Goal: Task Accomplishment & Management: Complete application form

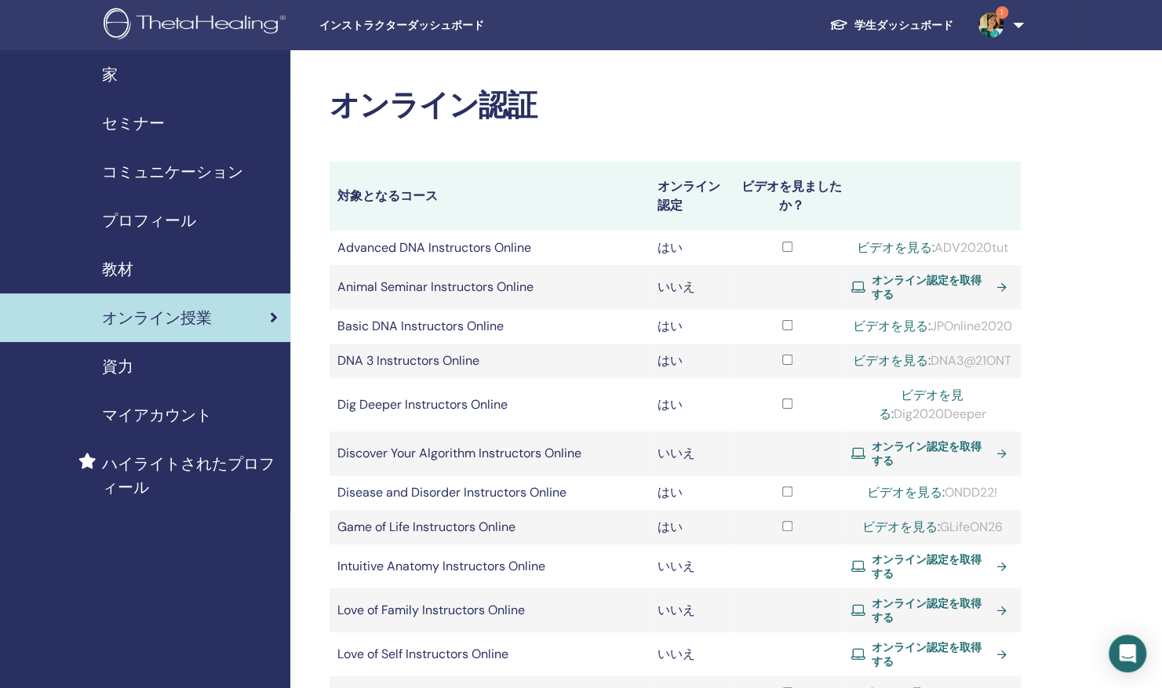
click at [136, 121] on span "セミナー" at bounding box center [133, 123] width 63 height 24
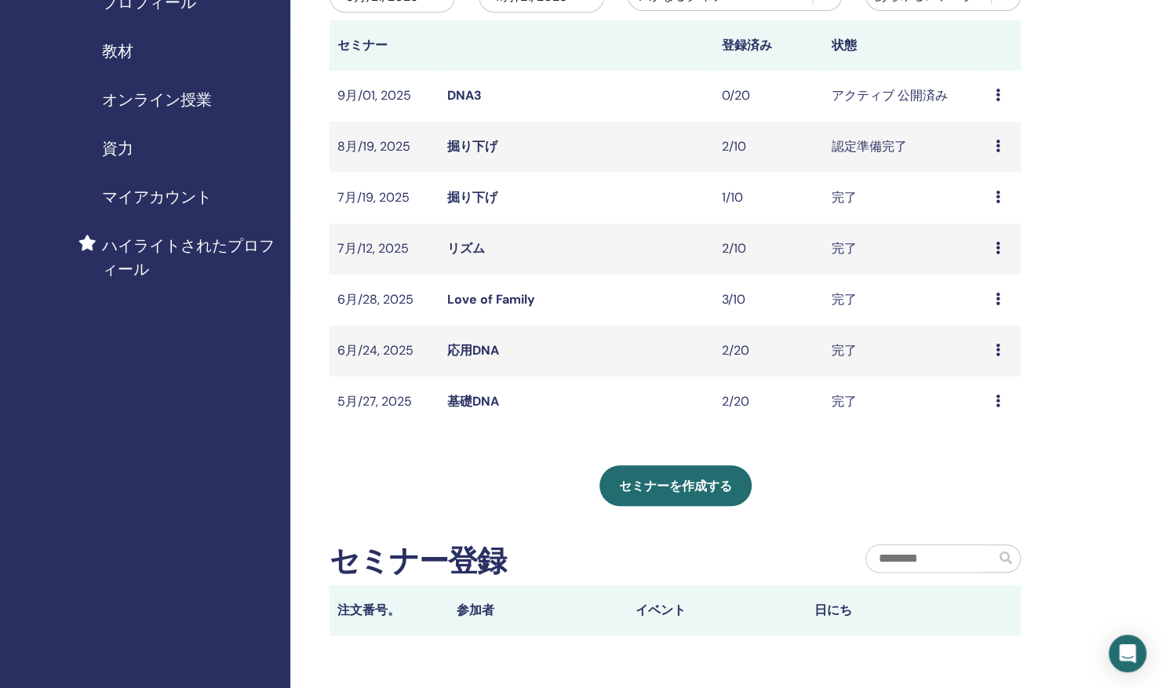
scroll to position [219, 0]
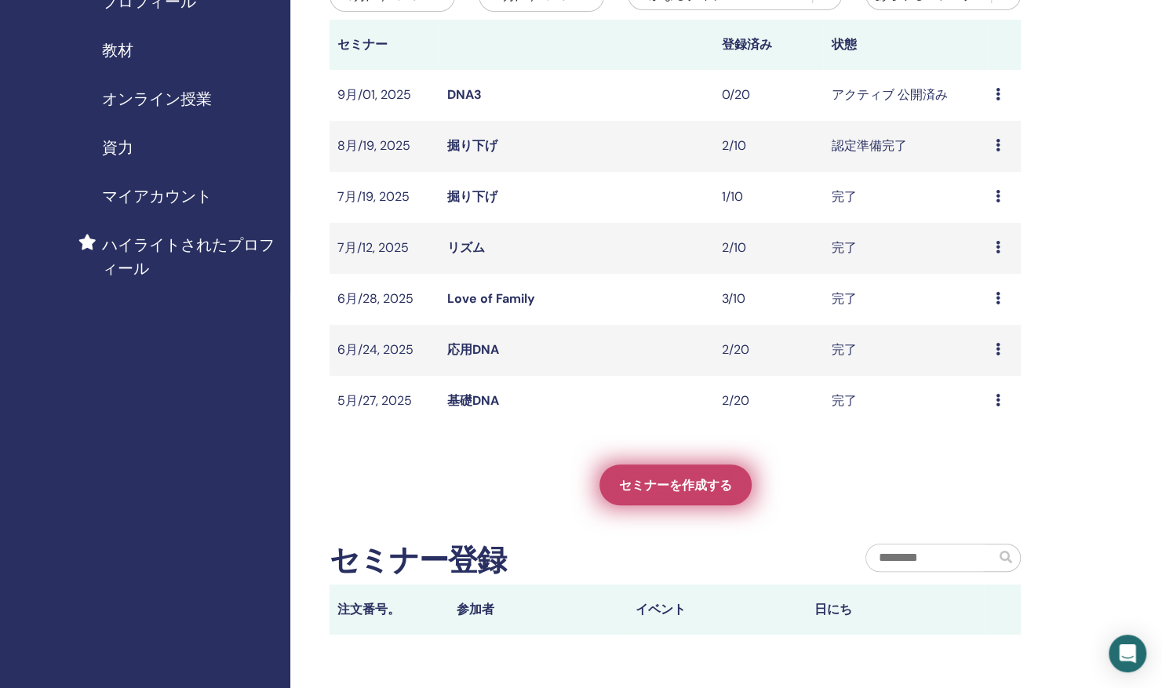
click at [714, 501] on link "セミナーを作成する" at bounding box center [676, 485] width 152 height 41
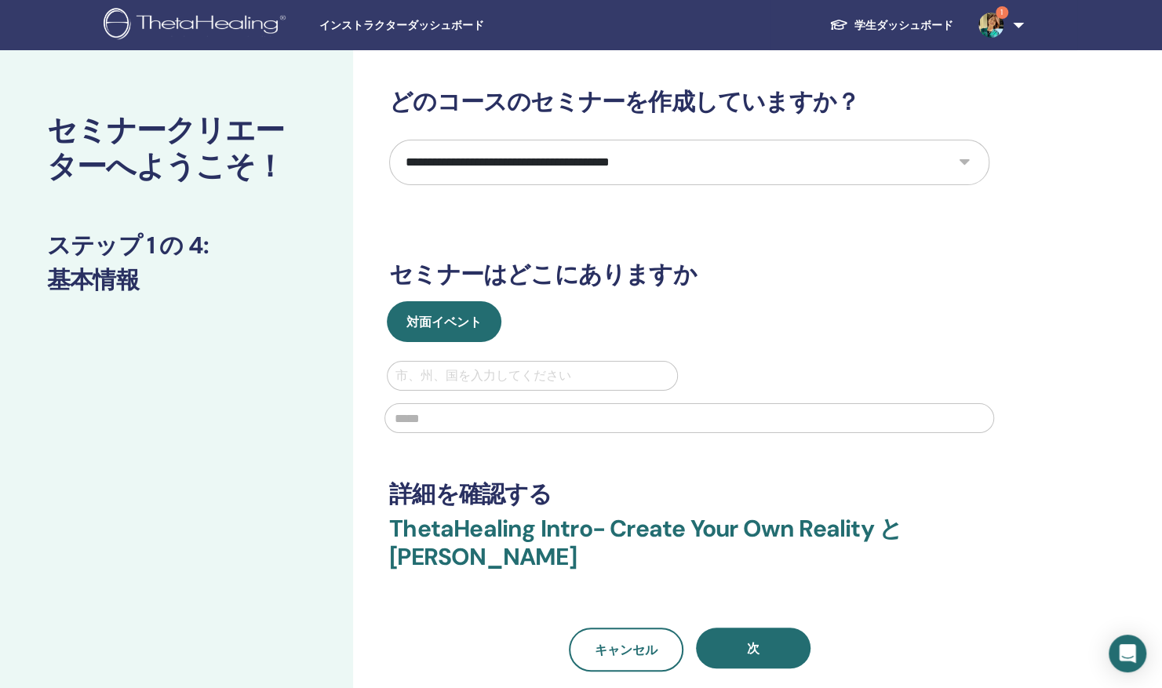
click at [957, 167] on select "**********" at bounding box center [689, 163] width 600 height 46
select select "**"
click at [389, 140] on select "**********" at bounding box center [689, 163] width 600 height 46
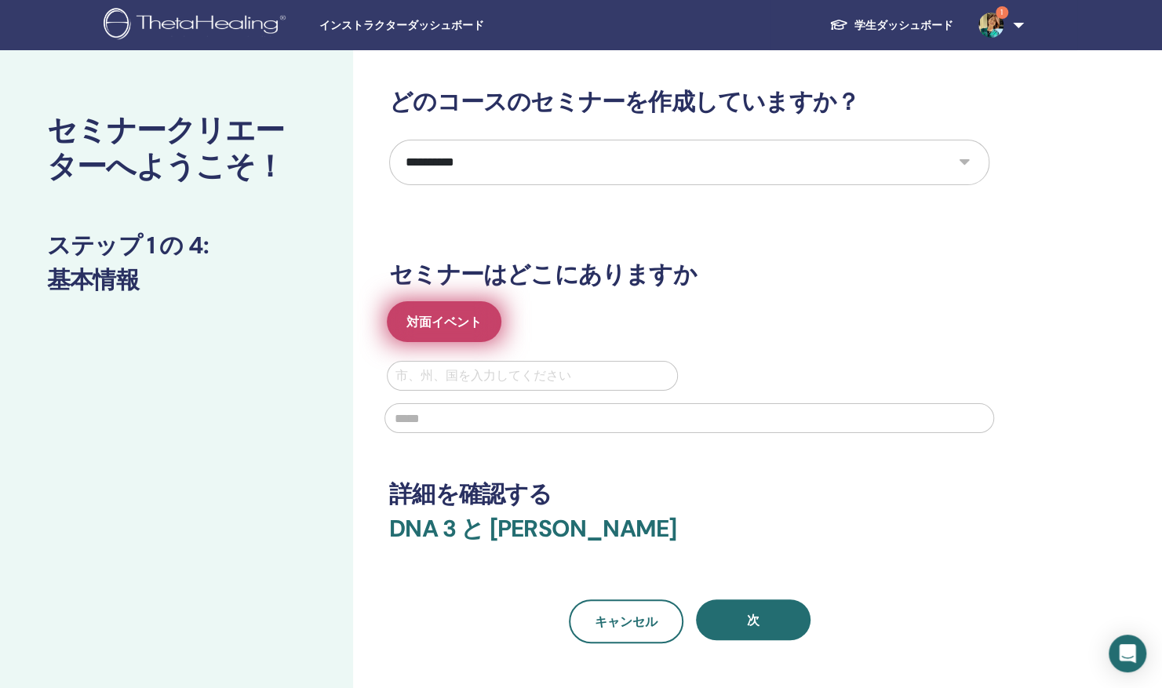
click at [452, 325] on span "対面イベント" at bounding box center [444, 322] width 75 height 16
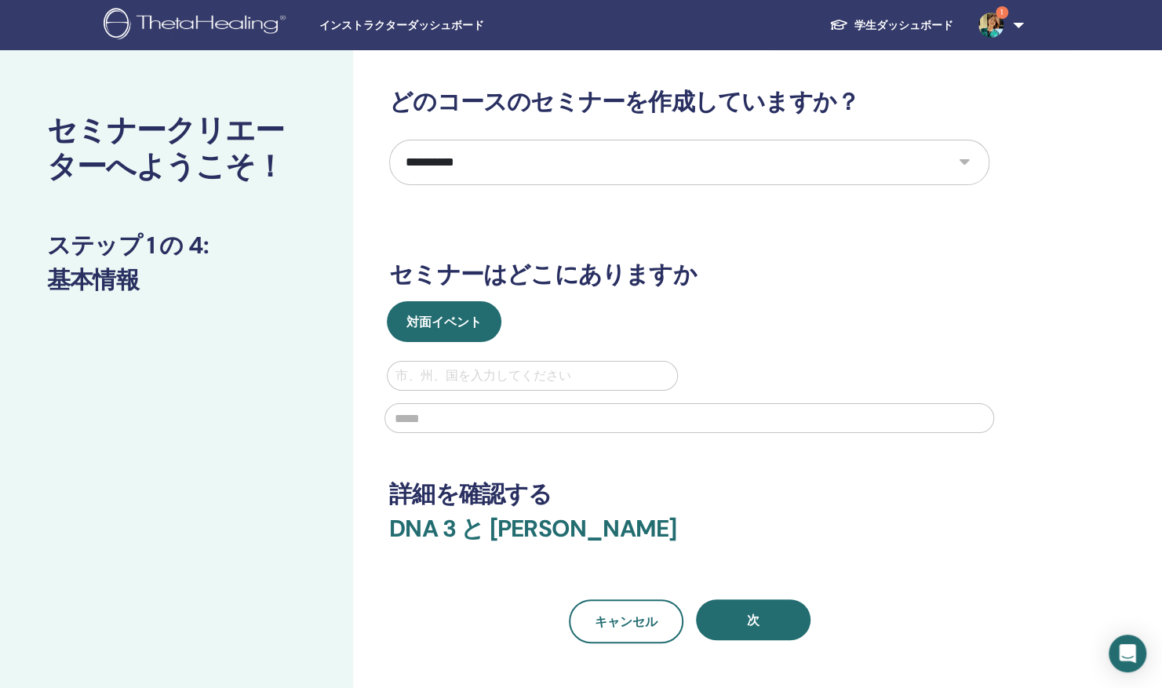
click at [611, 322] on div "対面イベント" at bounding box center [689, 321] width 624 height 41
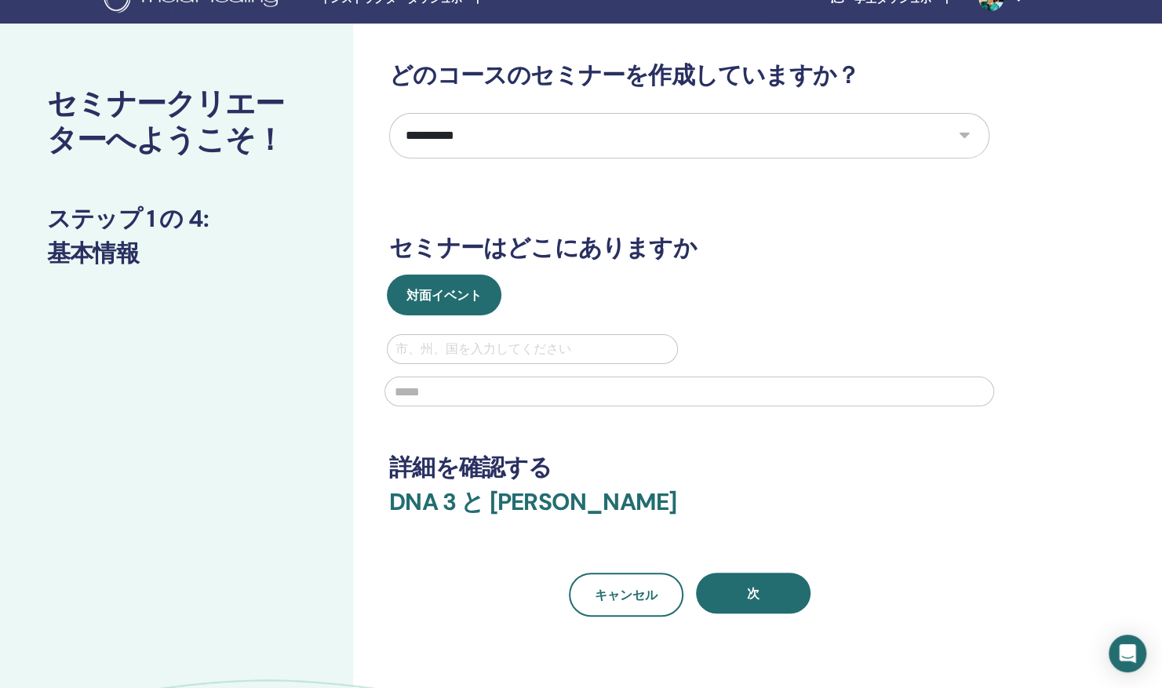
scroll to position [36, 0]
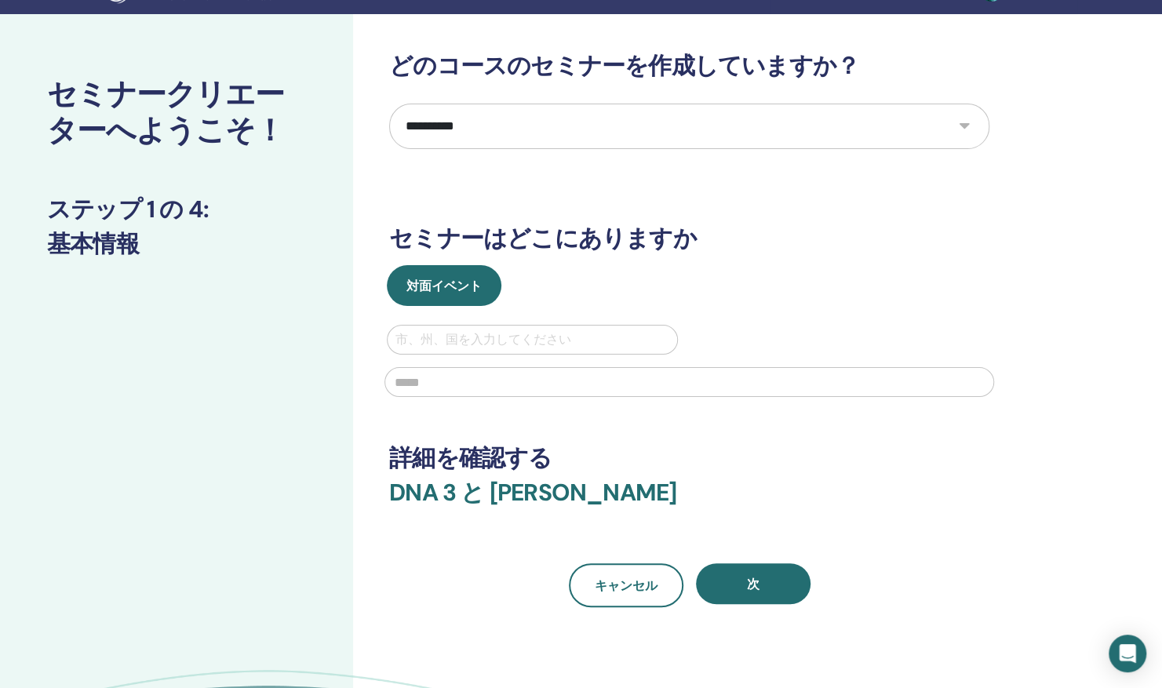
click at [749, 281] on div "対面イベント" at bounding box center [689, 285] width 624 height 41
click at [603, 303] on div "対面イベント" at bounding box center [689, 285] width 624 height 41
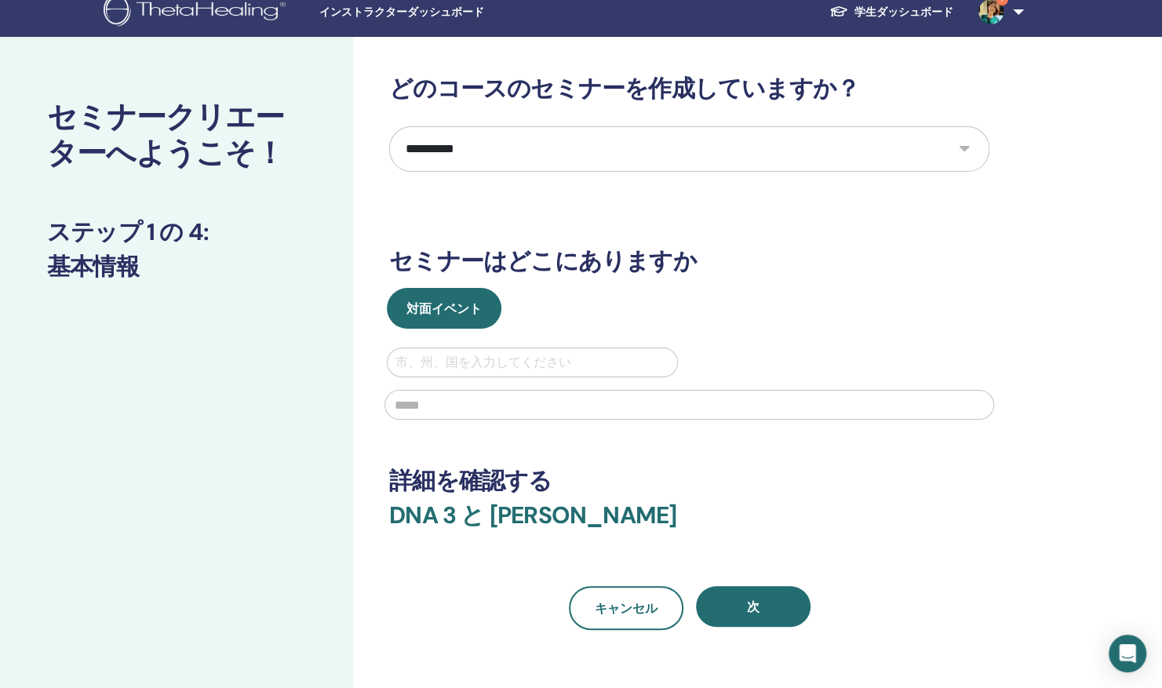
scroll to position [0, 0]
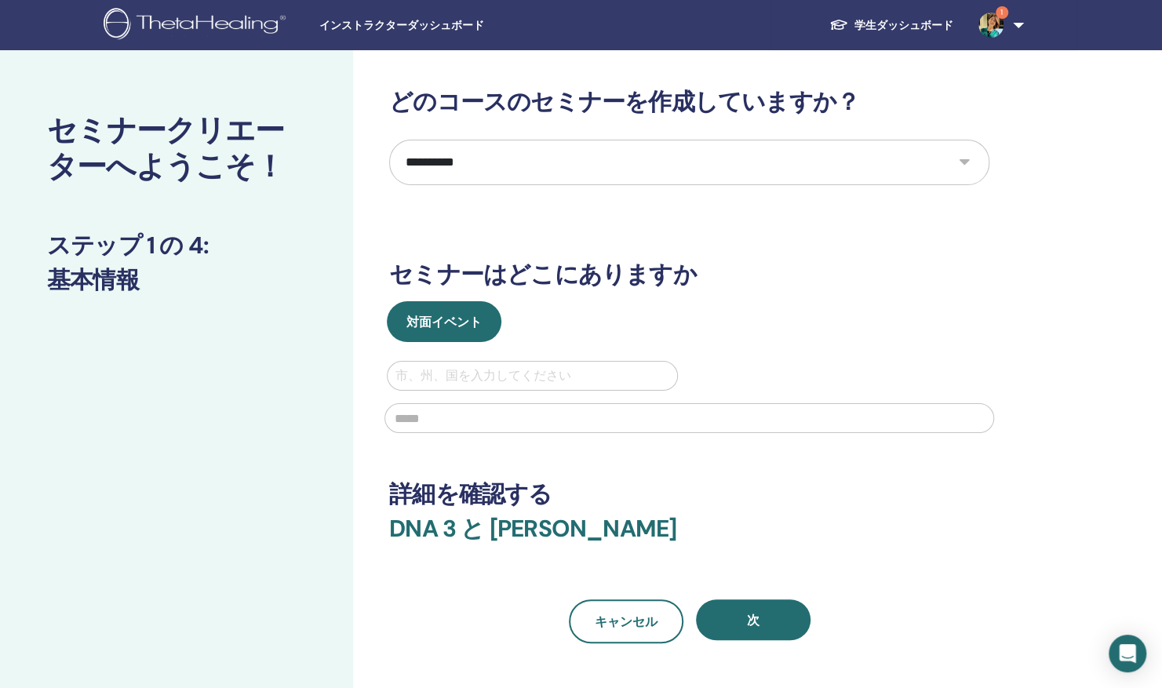
click at [625, 325] on div "対面イベント" at bounding box center [689, 321] width 624 height 41
click at [357, 35] on div "インストラクターダッシュボード 学生ダッシュボード 1 KK Kayoko Kikuchi 私のシータラーニング 私のシータヒーリング 私のセミナー ウィッシ…" at bounding box center [581, 25] width 1068 height 50
click at [413, 27] on span "インストラクターダッシュボード" at bounding box center [436, 25] width 235 height 16
click at [873, 25] on link "学生ダッシュボード" at bounding box center [891, 25] width 149 height 29
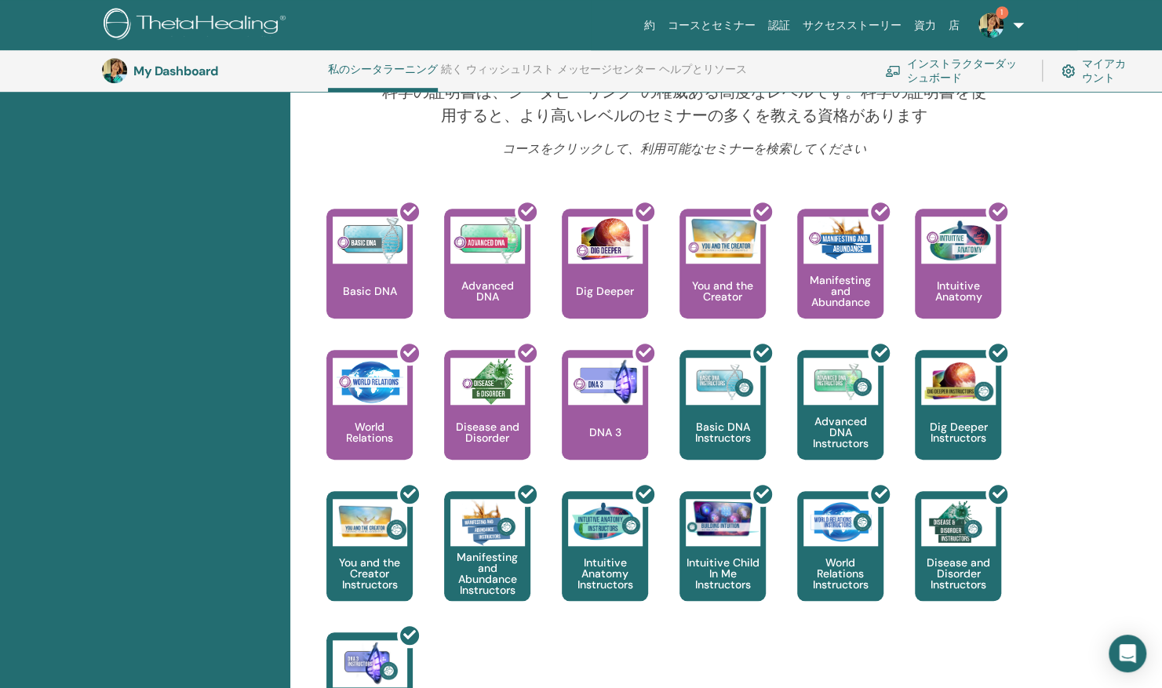
scroll to position [629, 0]
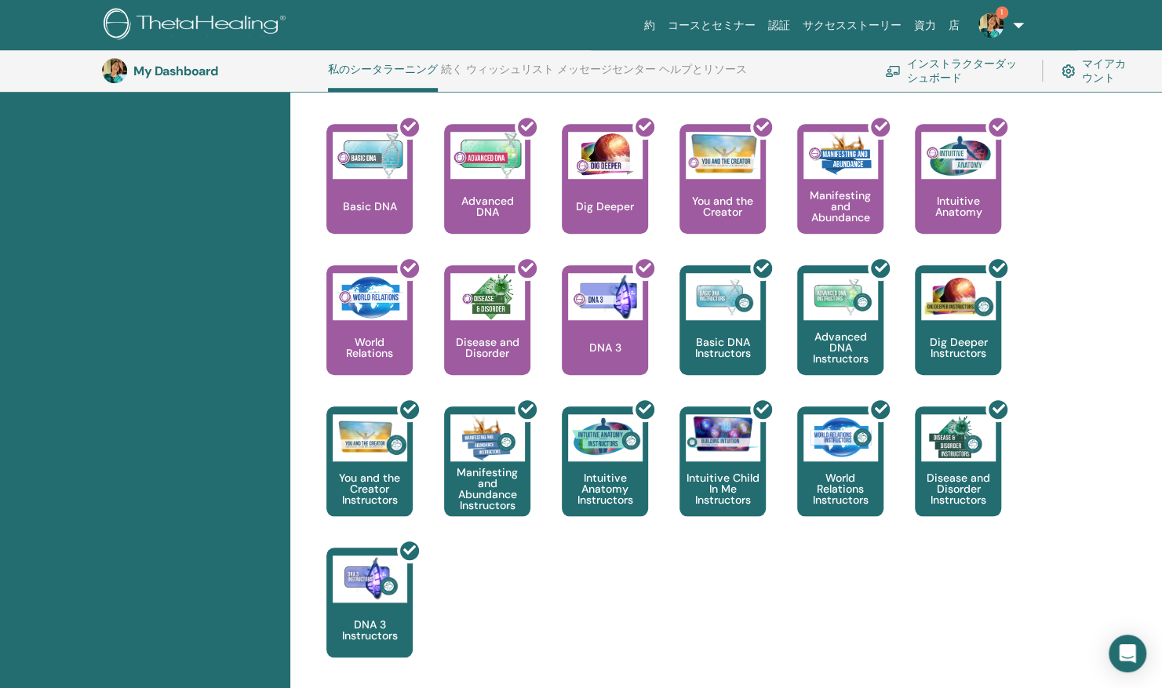
click at [1115, 190] on div "こんにちは, Kayoko あなたの旅はここから始まります。 ThetaLearningHQへようこそ。あなたの人生の目的を発見する方法を示す世界的に有名なテ…" at bounding box center [726, 233] width 872 height 1295
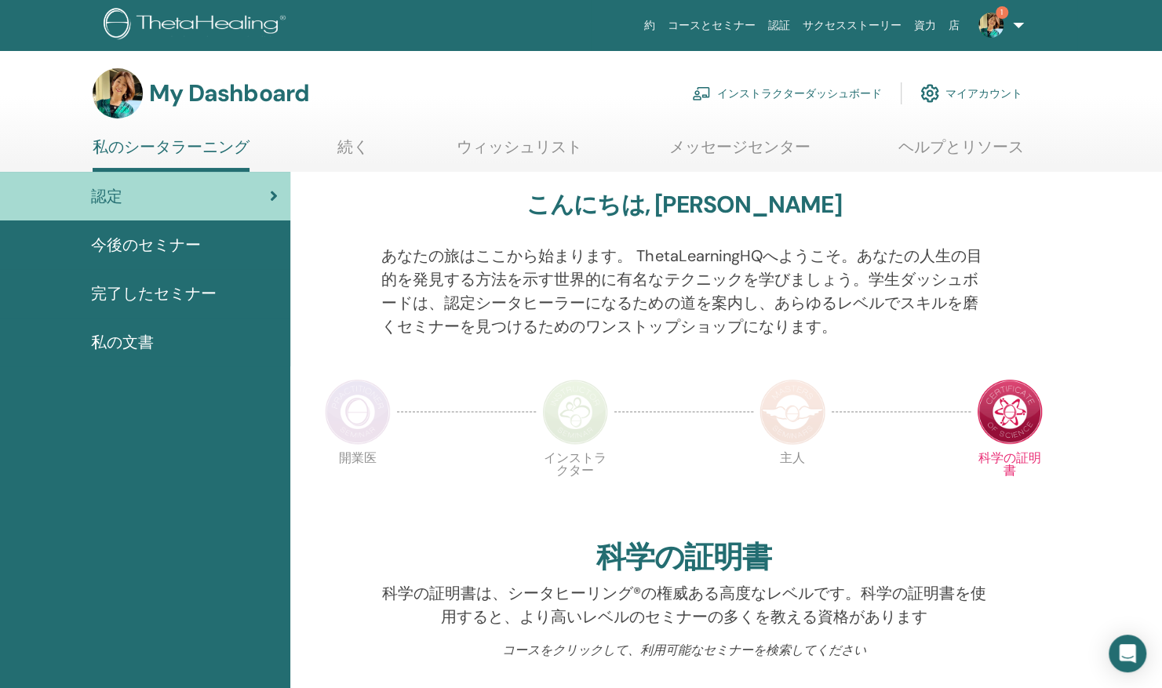
scroll to position [0, 0]
click at [189, 240] on span "今後のセミナー" at bounding box center [146, 246] width 110 height 24
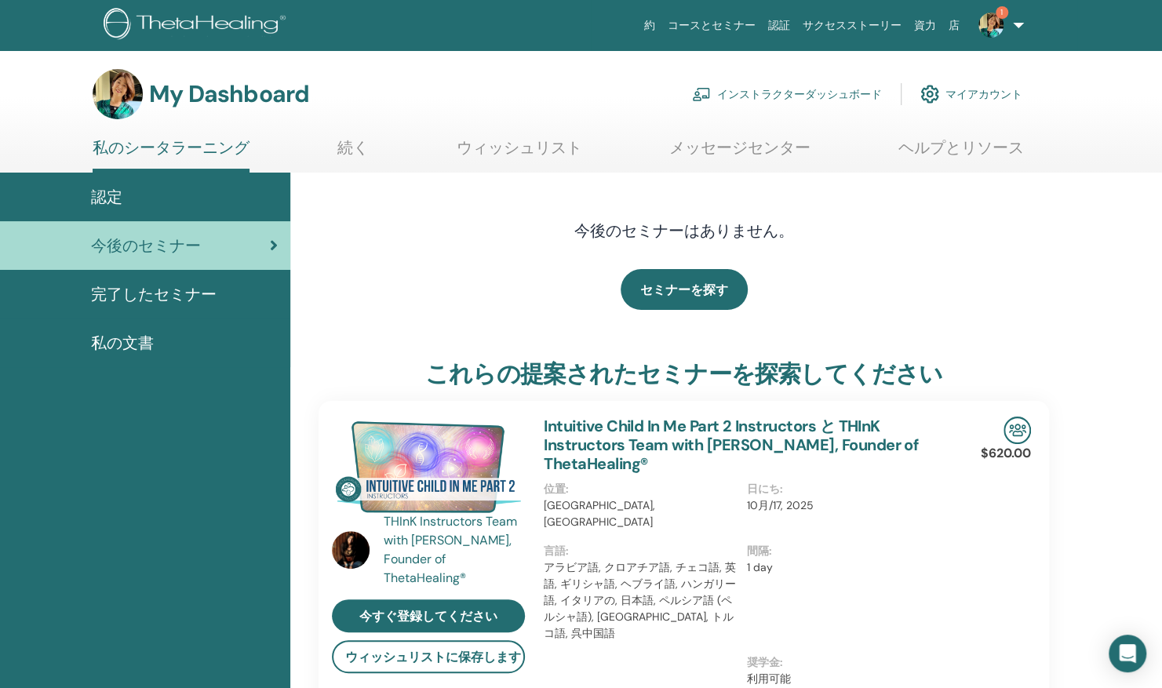
click at [176, 292] on span "完了したセミナー" at bounding box center [154, 295] width 126 height 24
